Goal: Information Seeking & Learning: Learn about a topic

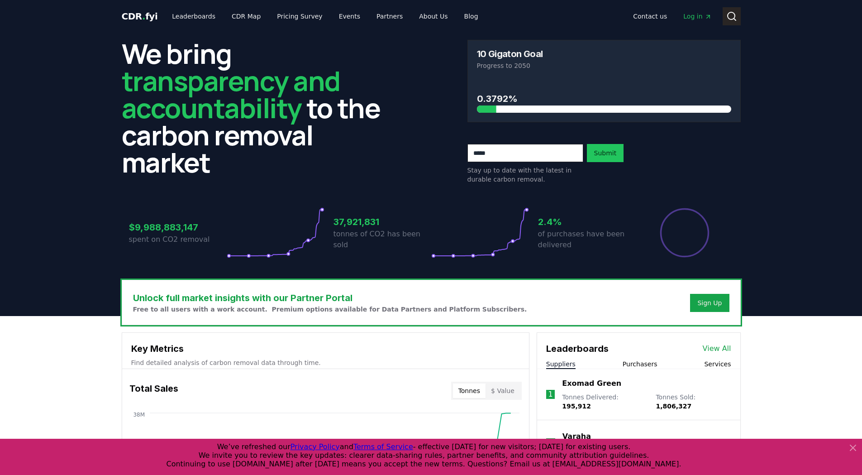
click at [731, 14] on icon at bounding box center [731, 16] width 11 height 11
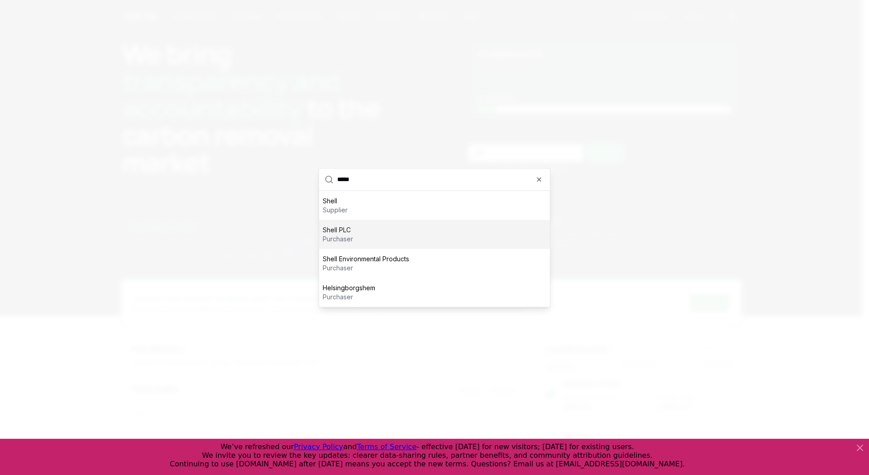
type input "*****"
click at [355, 229] on div "Shell PLC purchaser" at bounding box center [434, 233] width 231 height 29
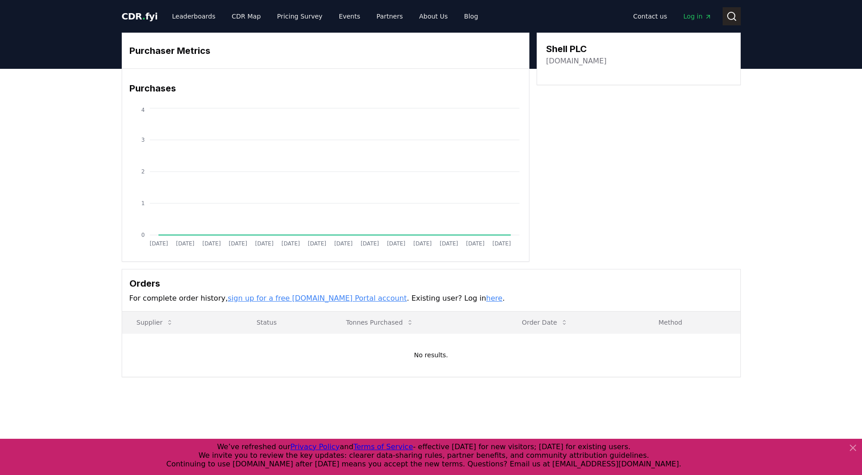
click at [736, 19] on icon at bounding box center [731, 16] width 11 height 11
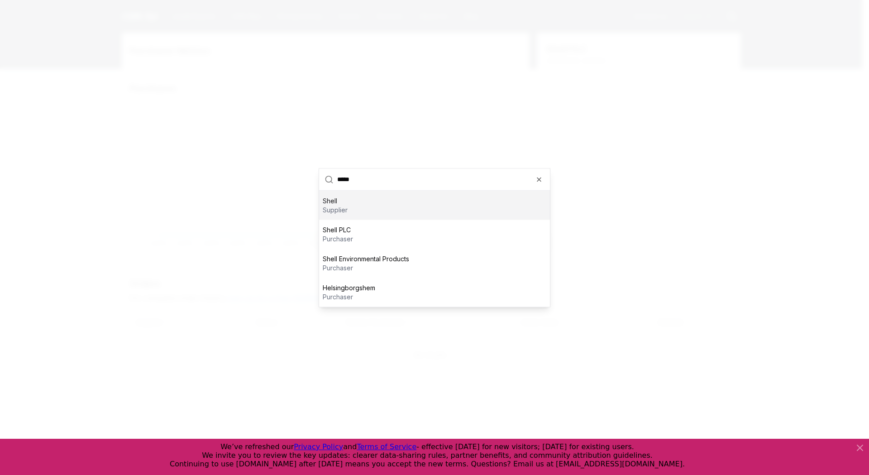
click at [346, 200] on p "Shell" at bounding box center [335, 200] width 25 height 9
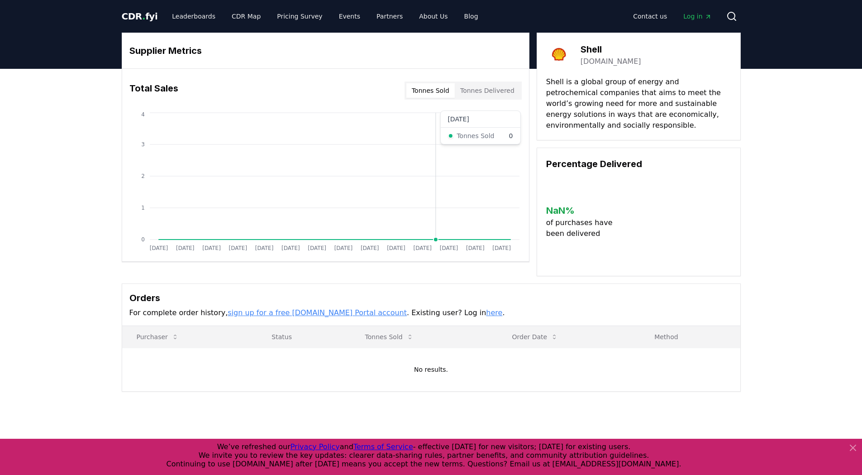
click at [437, 233] on icon "[DATE] [DATE] [DATE] [DATE] [DATE] [DATE] [DATE] [DATE] [DATE] [DATE] [DATE] [D…" at bounding box center [322, 182] width 400 height 145
